Goal: Information Seeking & Learning: Check status

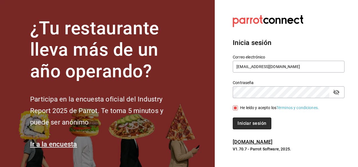
click at [244, 126] on button "Iniciar sesión" at bounding box center [252, 124] width 38 height 12
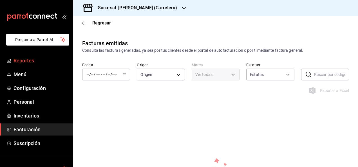
type input "ORDER_INVOICE,GENERAL_INVOICE"
type input "ACTIVE,PENDING_CANCELLATION,CANCELLED,PRE_CANCELLED"
type input "69b0c128-a420-4a64-9881-11e872634046"
click at [143, 8] on h3 "Sucursal: [PERSON_NAME] (Carretera)" at bounding box center [135, 8] width 84 height 7
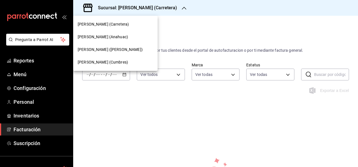
click at [108, 50] on span "[PERSON_NAME] ([PERSON_NAME])" at bounding box center [110, 50] width 65 height 6
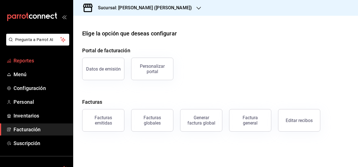
click at [19, 59] on span "Reportes" at bounding box center [41, 61] width 55 height 8
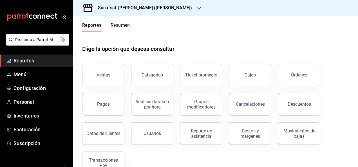
scroll to position [16, 0]
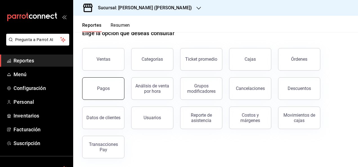
click at [113, 90] on button "Pagos" at bounding box center [103, 88] width 42 height 23
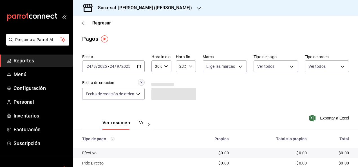
click at [127, 73] on div "Fecha [DATE] [DATE] - [DATE] [DATE] Hora inicio 00:00 Hora inicio Hora fin 23:5…" at bounding box center [215, 79] width 267 height 55
click at [130, 60] on div "Fecha [DATE] [DATE] - [DATE] [DATE]" at bounding box center [113, 63] width 62 height 18
click at [125, 66] on input "2025" at bounding box center [126, 66] width 10 height 5
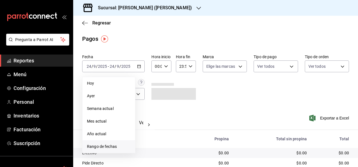
click at [114, 144] on span "Rango de fechas" at bounding box center [109, 147] width 44 height 6
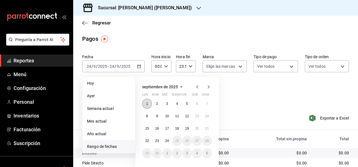
click at [146, 107] on button "1" at bounding box center [147, 104] width 10 height 10
click at [203, 103] on button "7" at bounding box center [207, 104] width 10 height 10
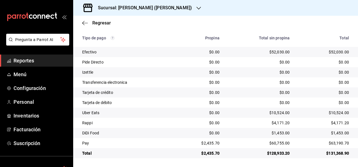
scroll to position [101, 0]
